Goal: Navigation & Orientation: Find specific page/section

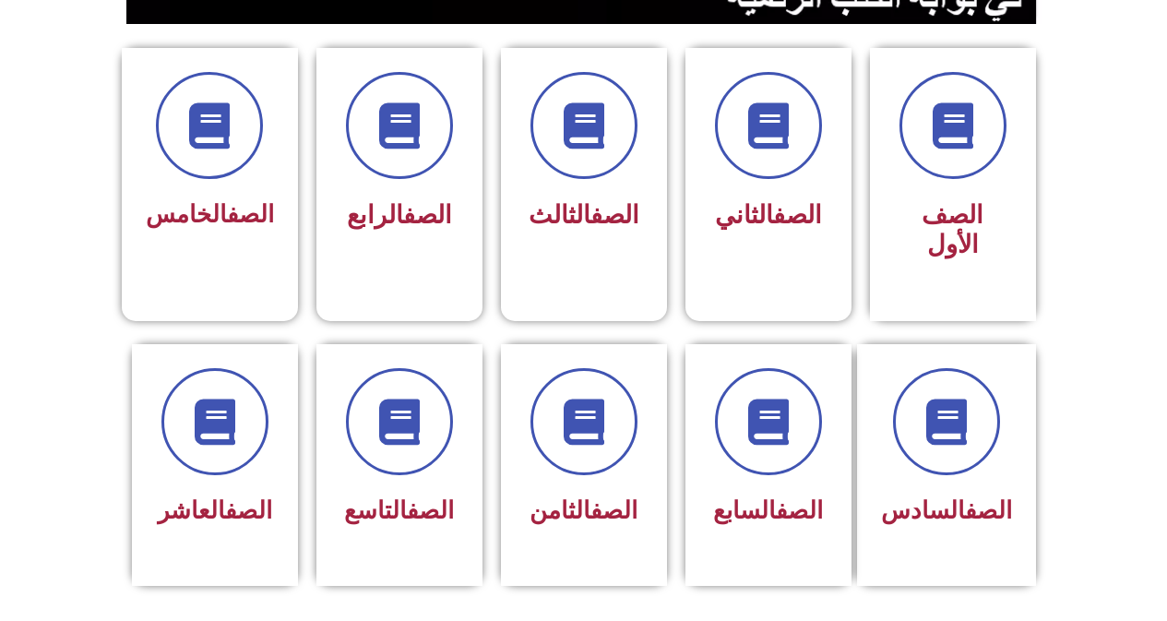
scroll to position [480, 0]
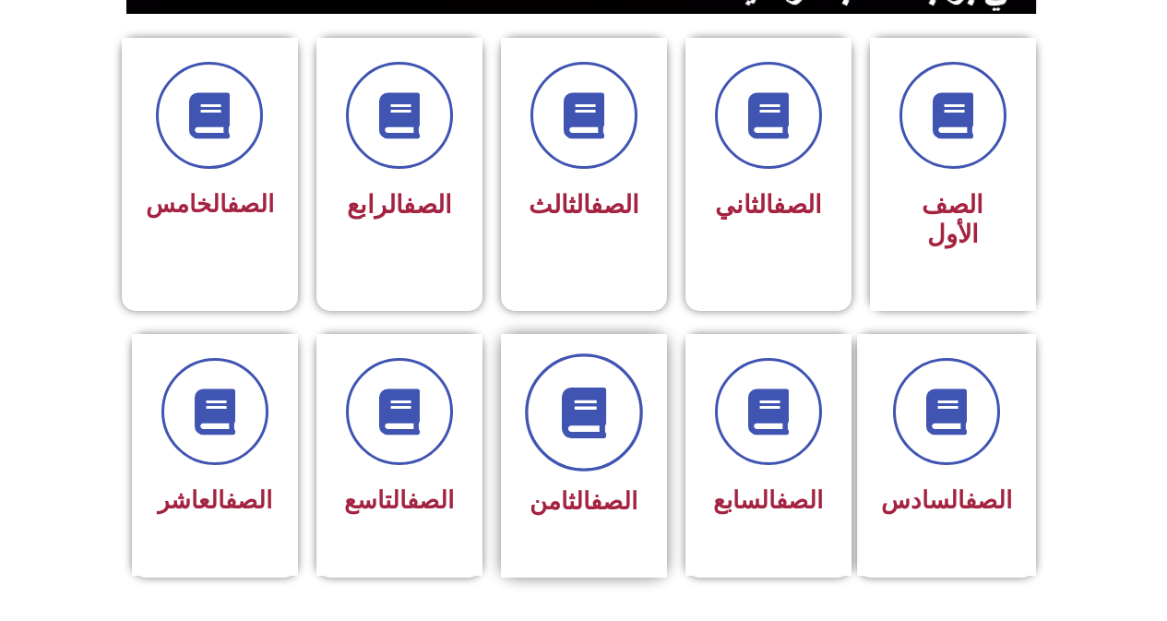
click at [586, 387] on icon at bounding box center [583, 412] width 51 height 51
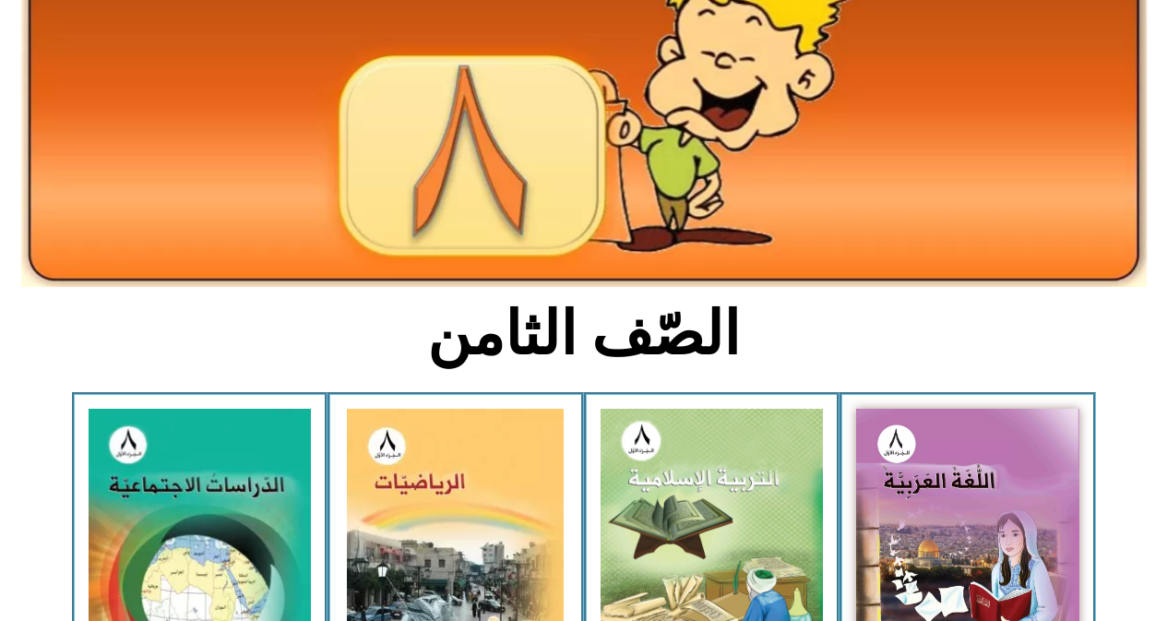
scroll to position [185, 0]
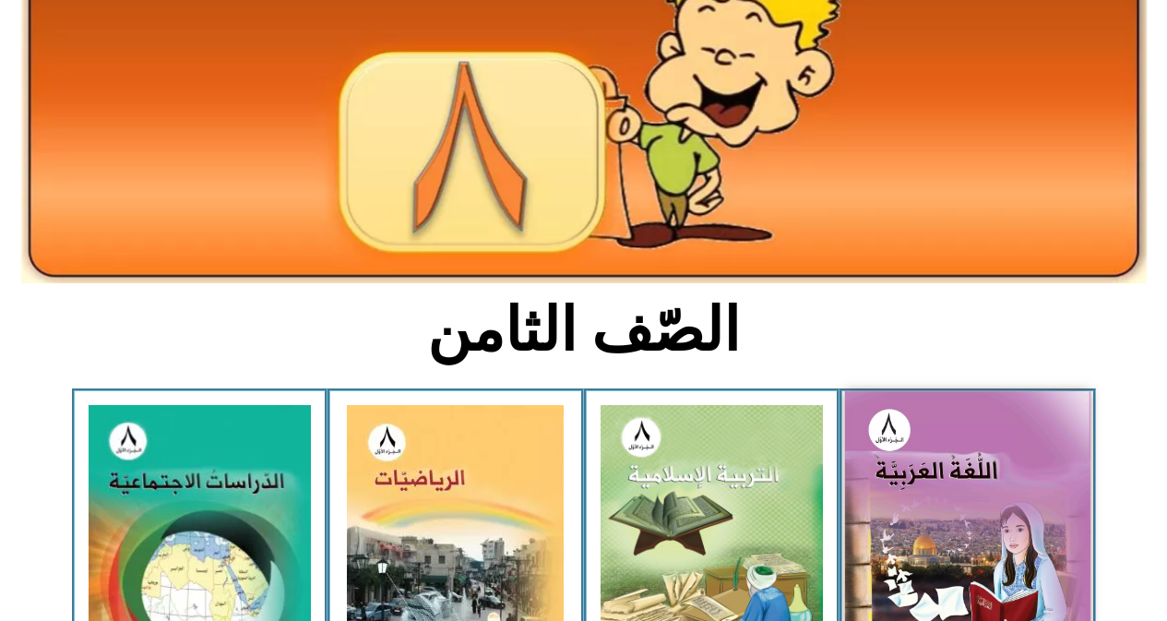
click at [936, 473] on img at bounding box center [967, 542] width 245 height 302
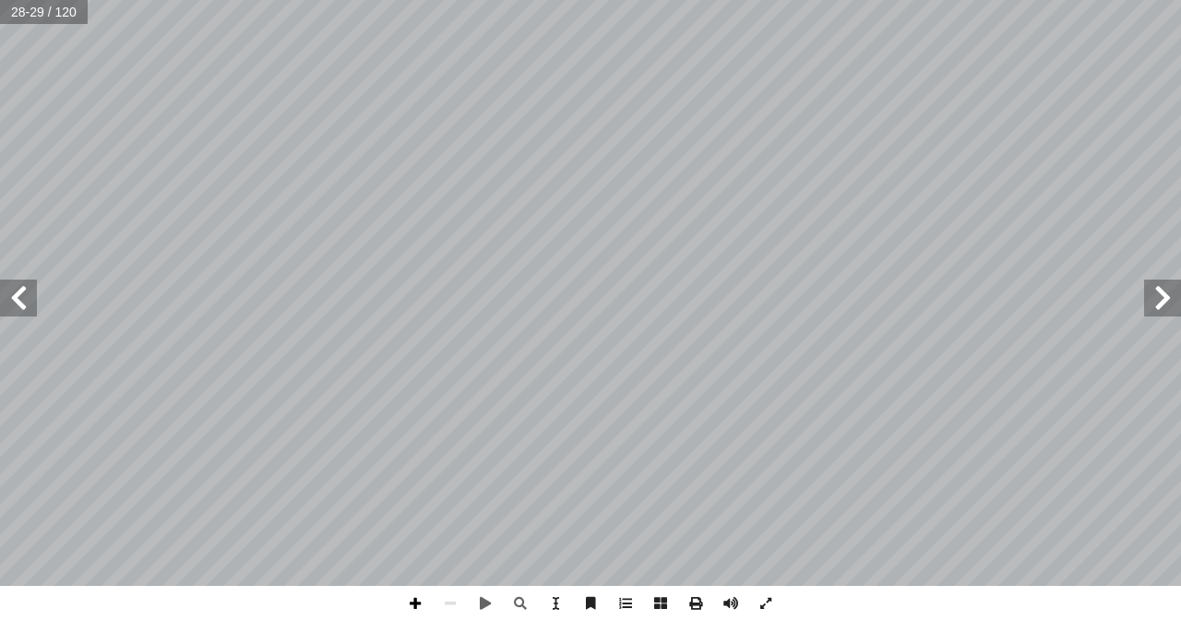
click at [412, 602] on span at bounding box center [415, 603] width 35 height 35
click at [416, 597] on span at bounding box center [415, 603] width 35 height 35
click at [455, 596] on span at bounding box center [450, 603] width 35 height 35
click at [415, 596] on span at bounding box center [415, 603] width 35 height 35
click at [472, 0] on html "الصفحة الرئيسية الصف الأول الصف الثاني الصف الثالث الصف الرابع الصف الخامس الصف…" at bounding box center [590, 84] width 1181 height 168
